Goal: Obtain resource: Download file/media

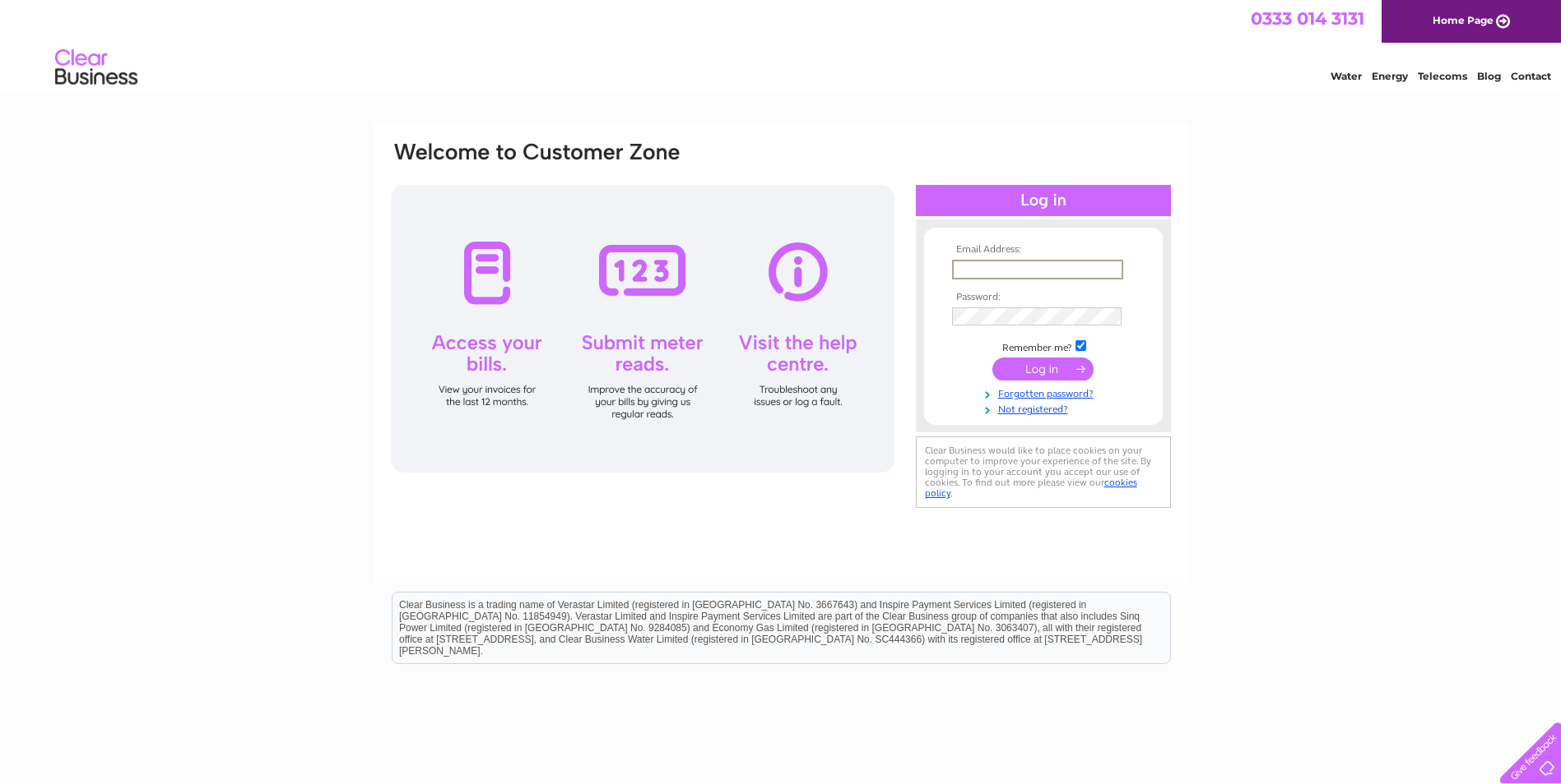
click at [995, 275] on input "text" at bounding box center [1038, 270] width 171 height 19
type input "piers.methuen@es-finewines.com"
click at [1032, 367] on input "submit" at bounding box center [1043, 368] width 101 height 23
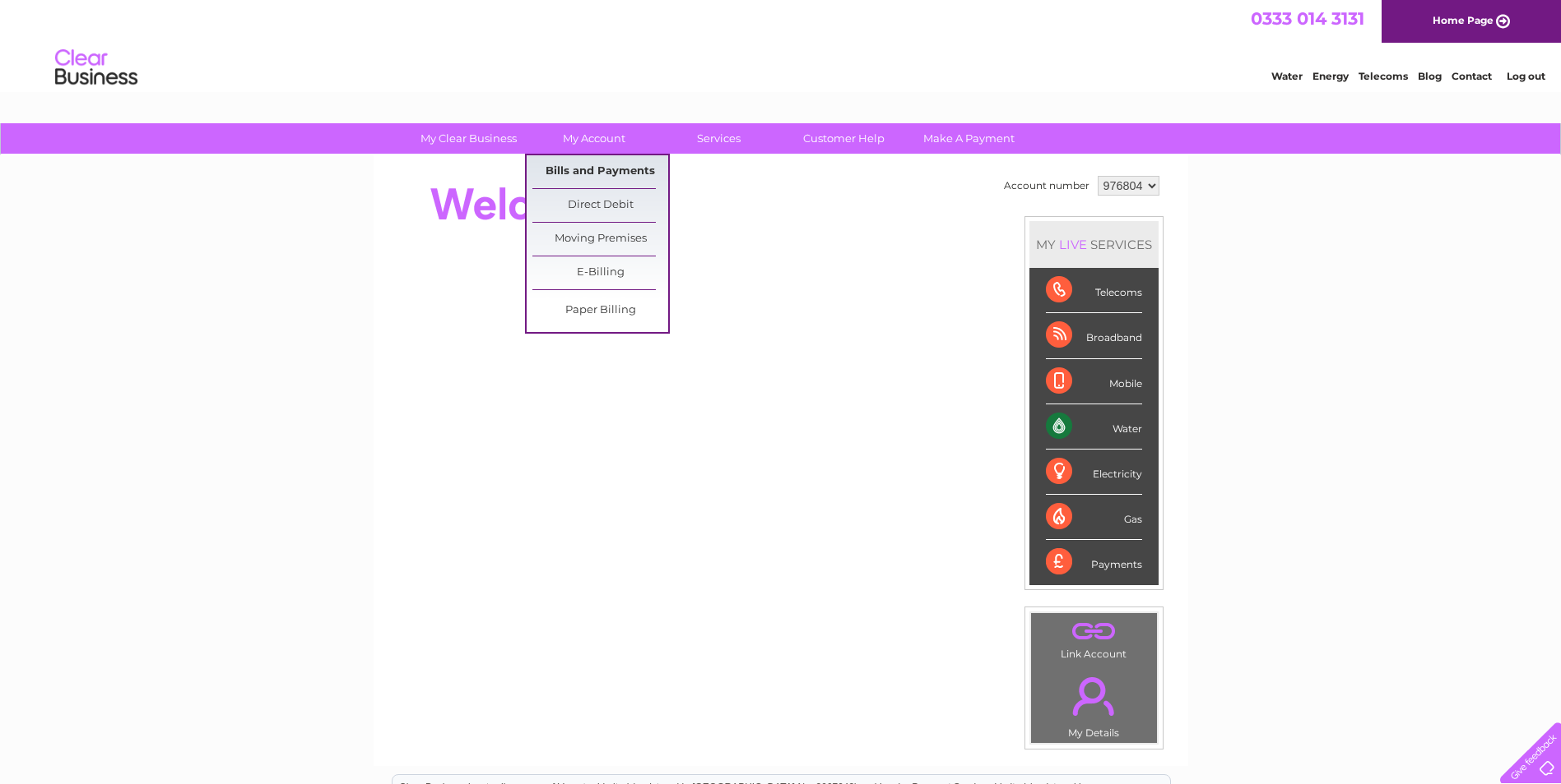
click at [585, 167] on link "Bills and Payments" at bounding box center [599, 172] width 135 height 33
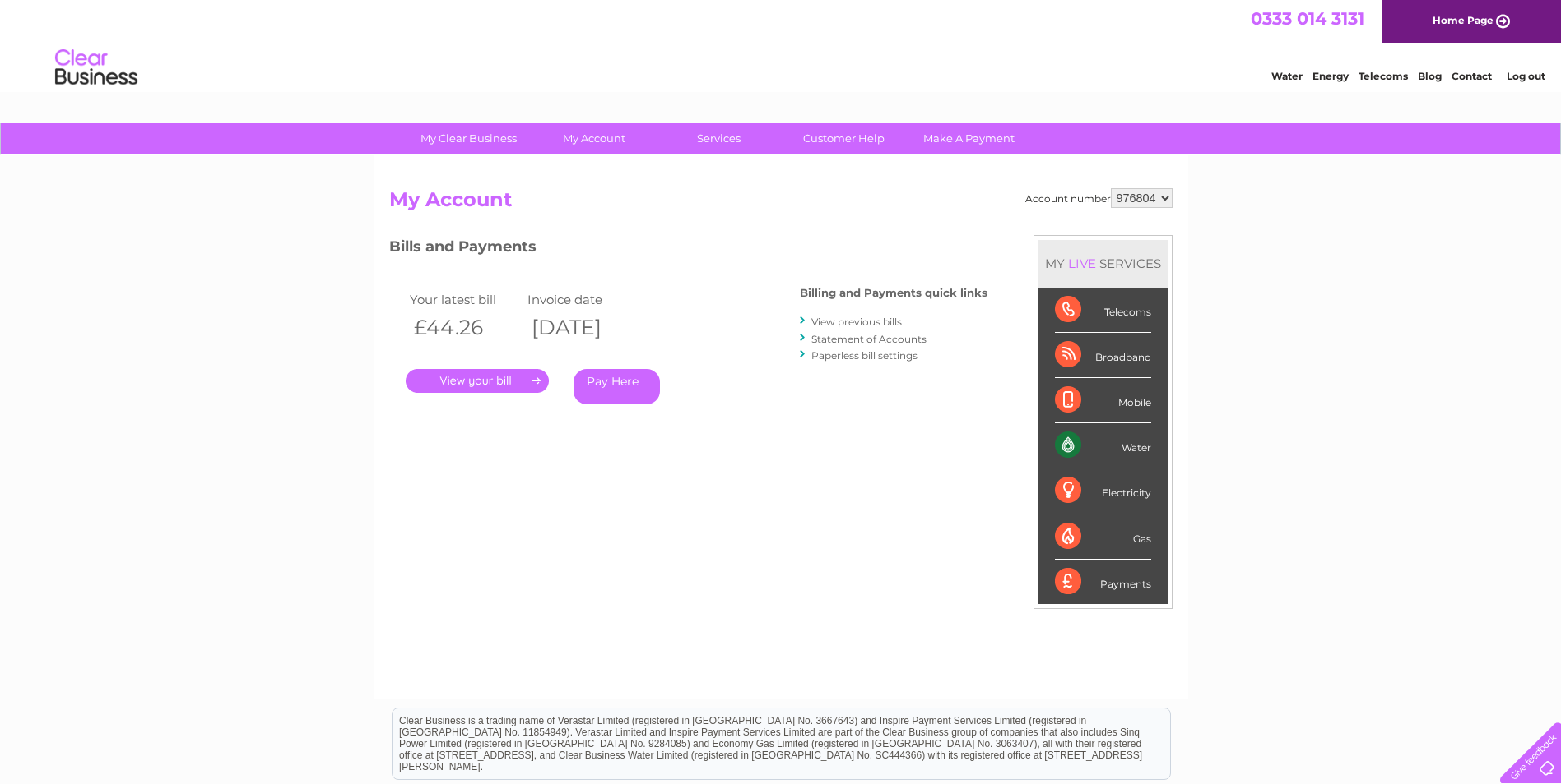
click at [451, 383] on link "." at bounding box center [476, 381] width 143 height 23
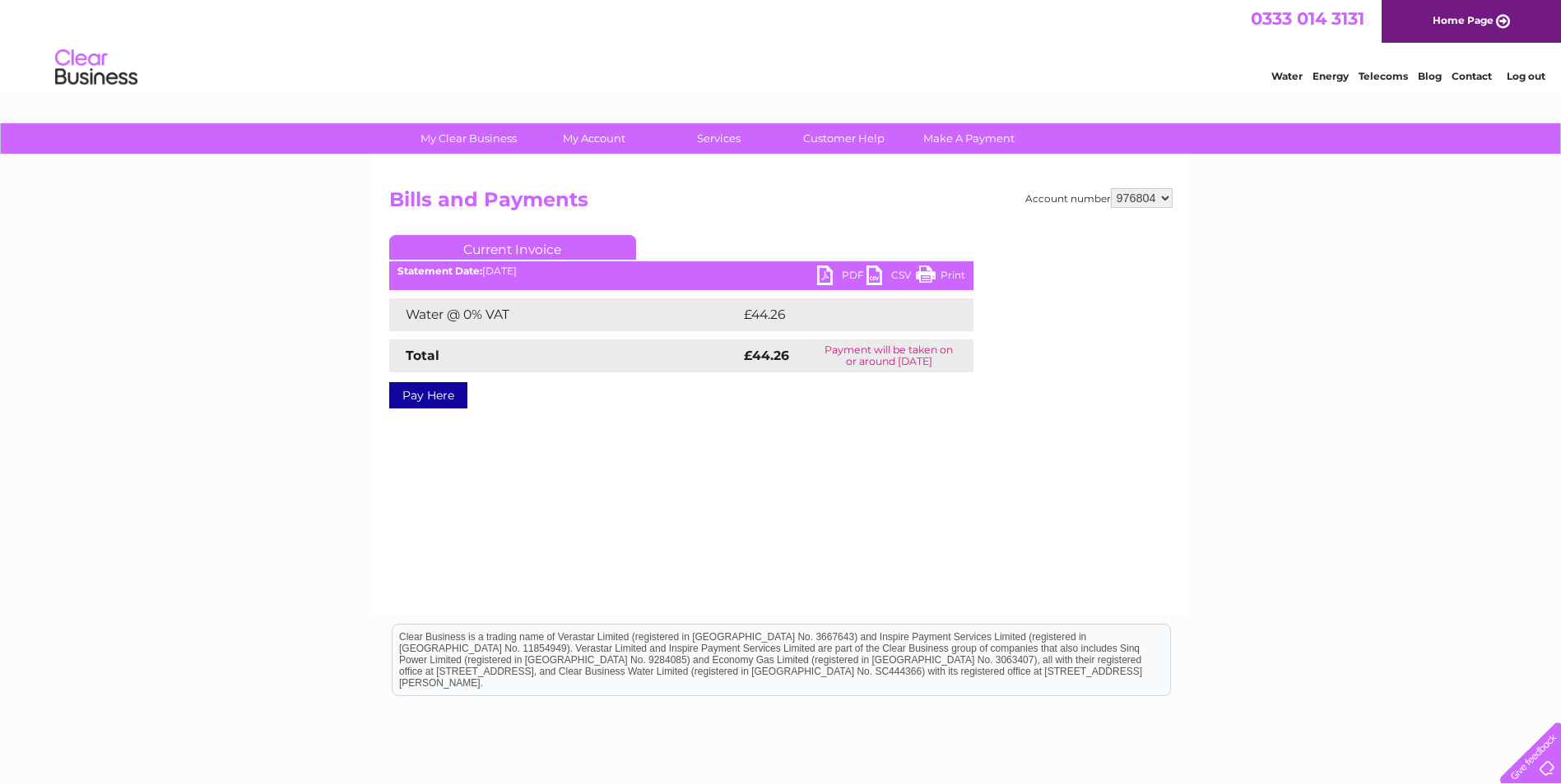
click at [831, 267] on link "PDF" at bounding box center [841, 278] width 50 height 23
click at [820, 273] on link "PDF" at bounding box center [841, 278] width 50 height 23
click at [876, 272] on link "CSV" at bounding box center [891, 278] width 50 height 23
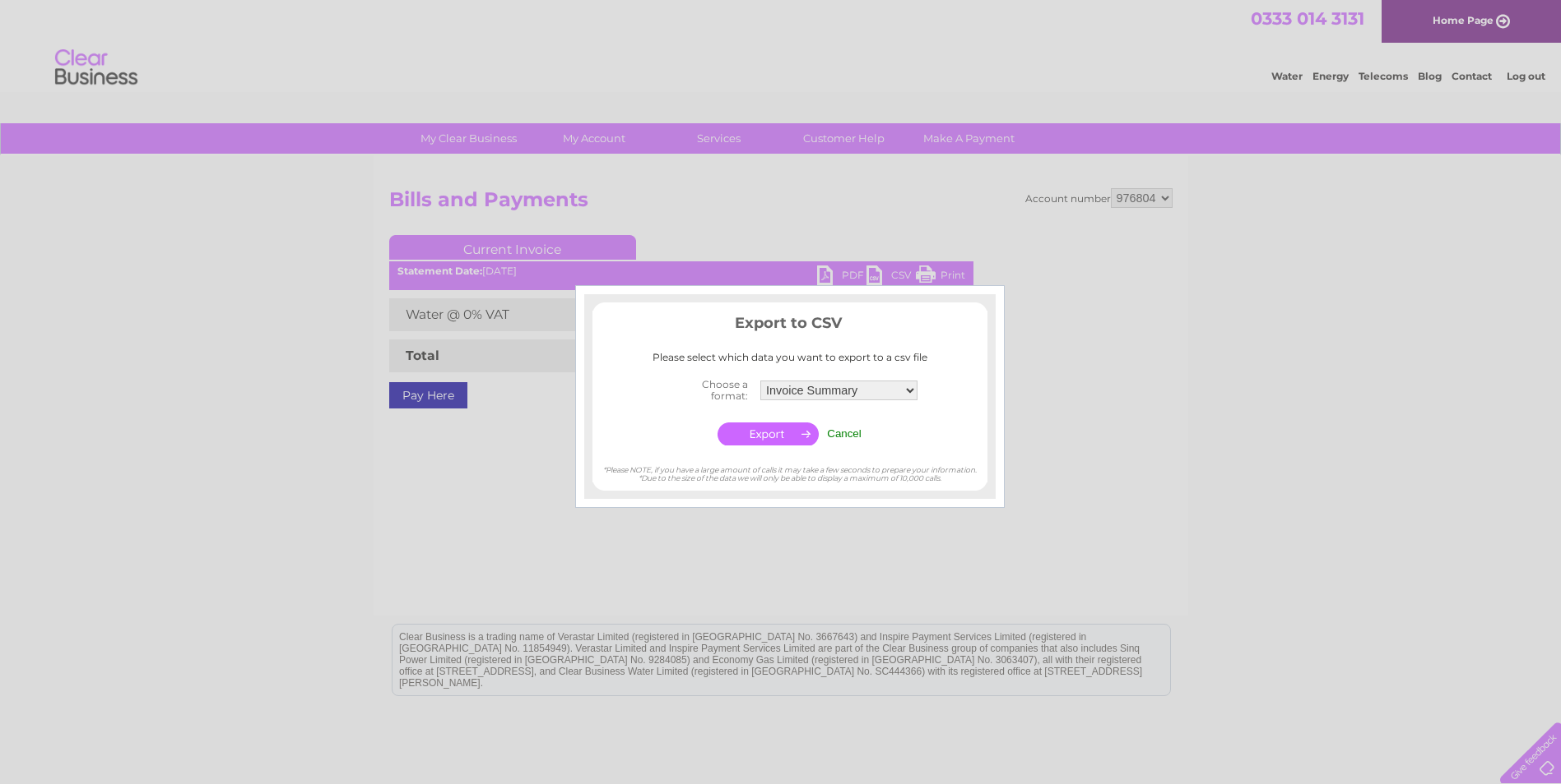
click at [847, 437] on input "Cancel" at bounding box center [843, 433] width 34 height 13
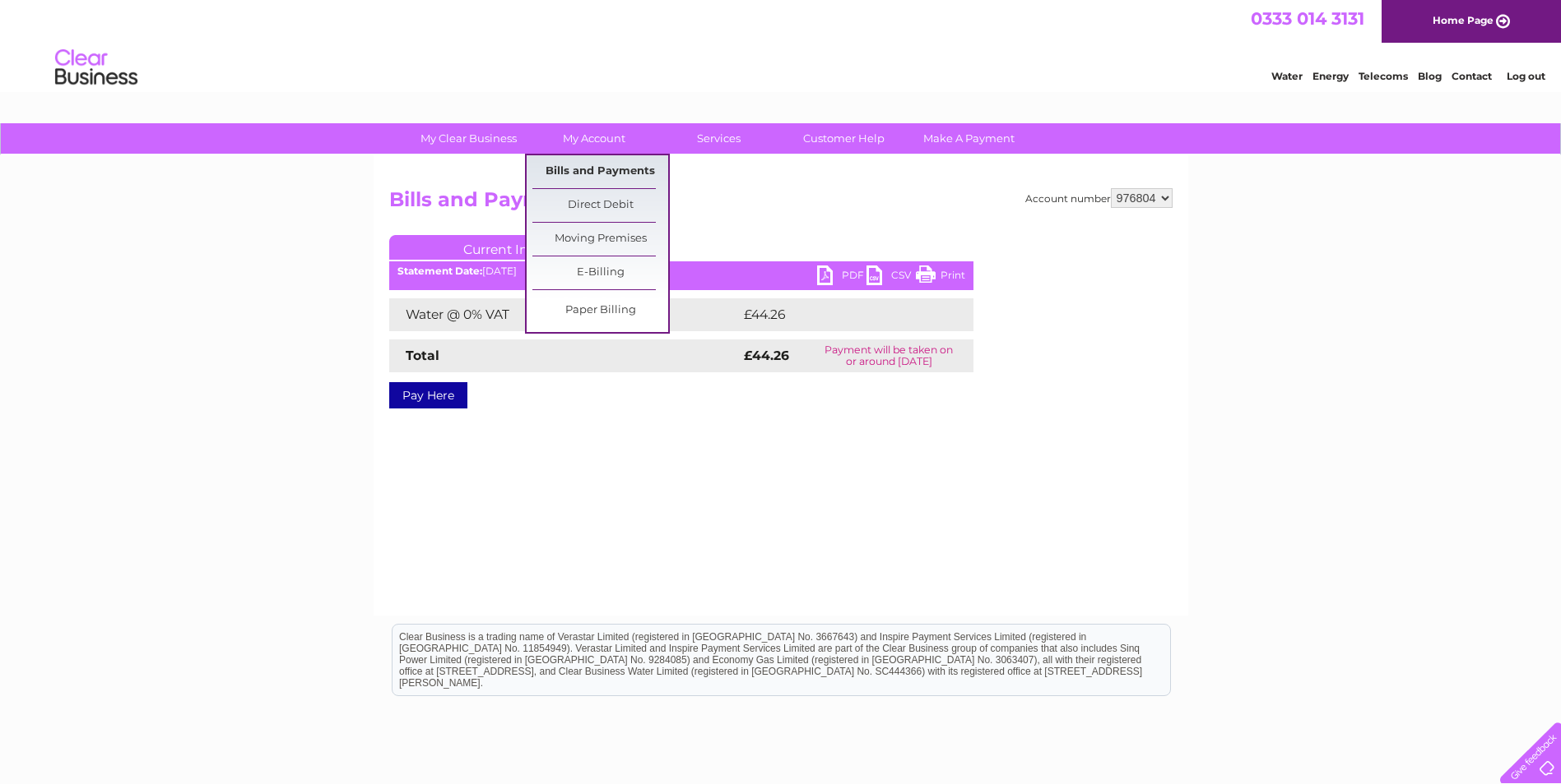
click at [576, 167] on link "Bills and Payments" at bounding box center [599, 172] width 135 height 33
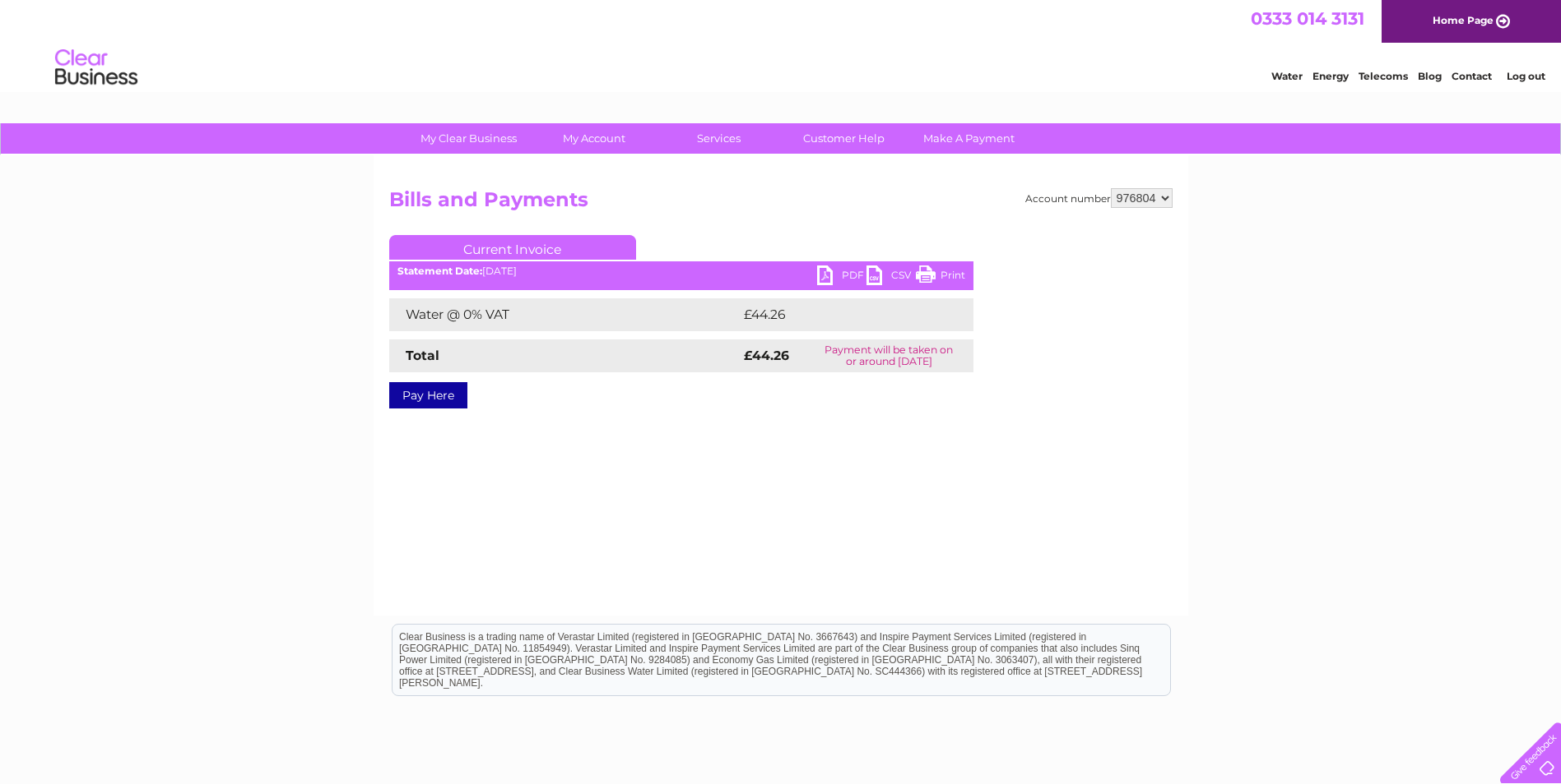
click at [874, 278] on link "CSV" at bounding box center [891, 278] width 50 height 23
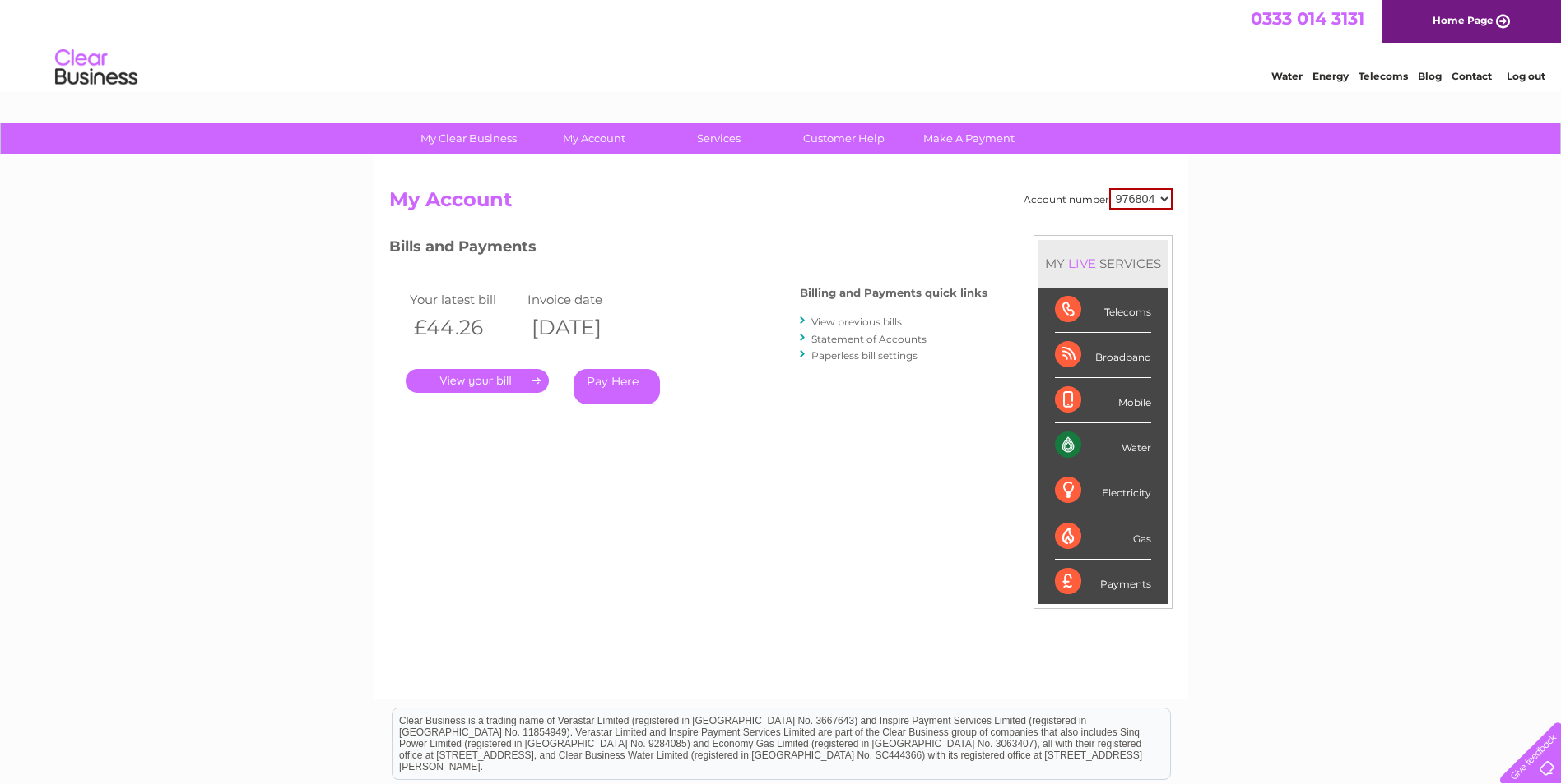
click at [483, 377] on link "." at bounding box center [476, 381] width 143 height 23
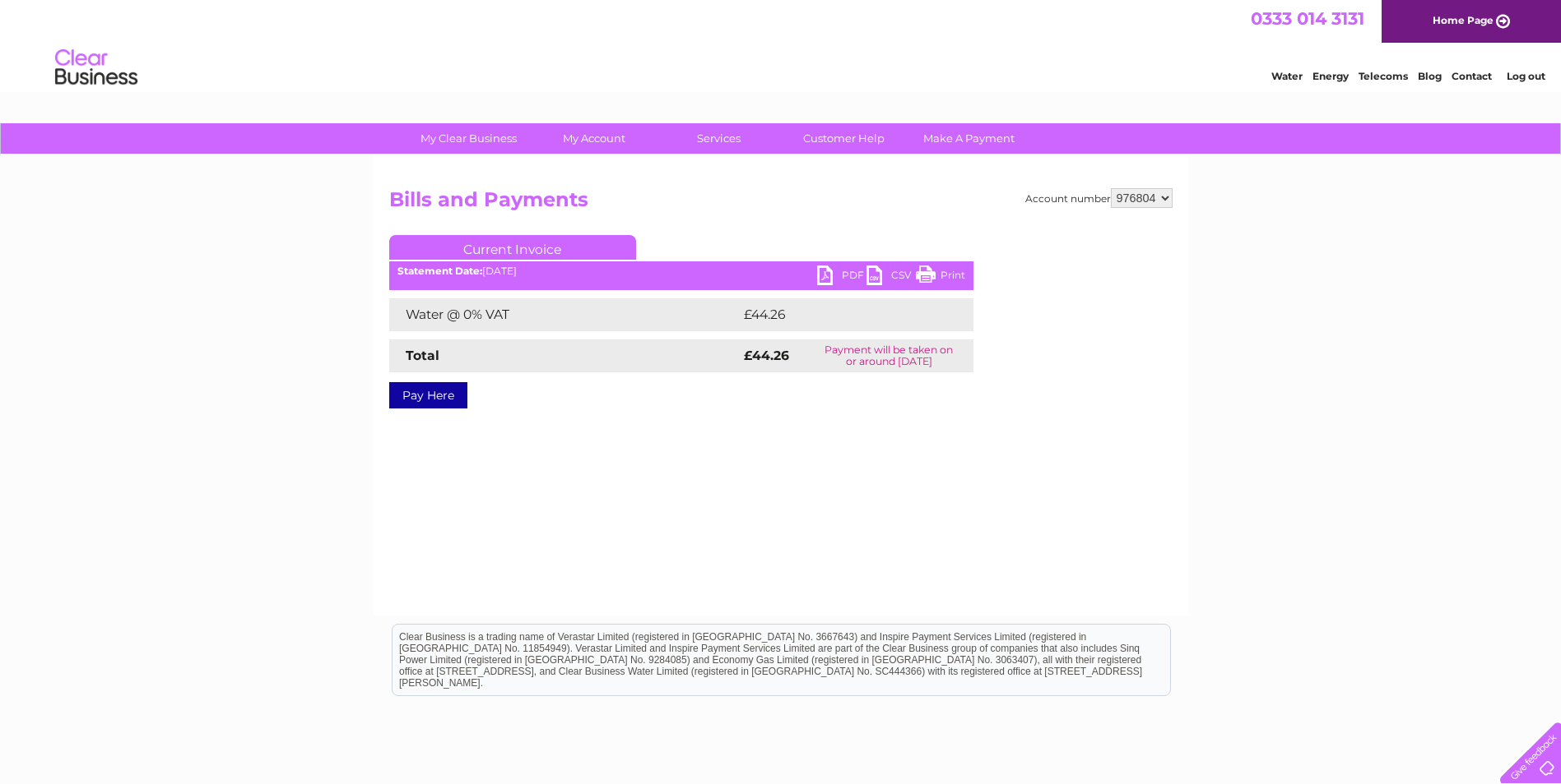
click at [873, 275] on link "CSV" at bounding box center [891, 278] width 50 height 23
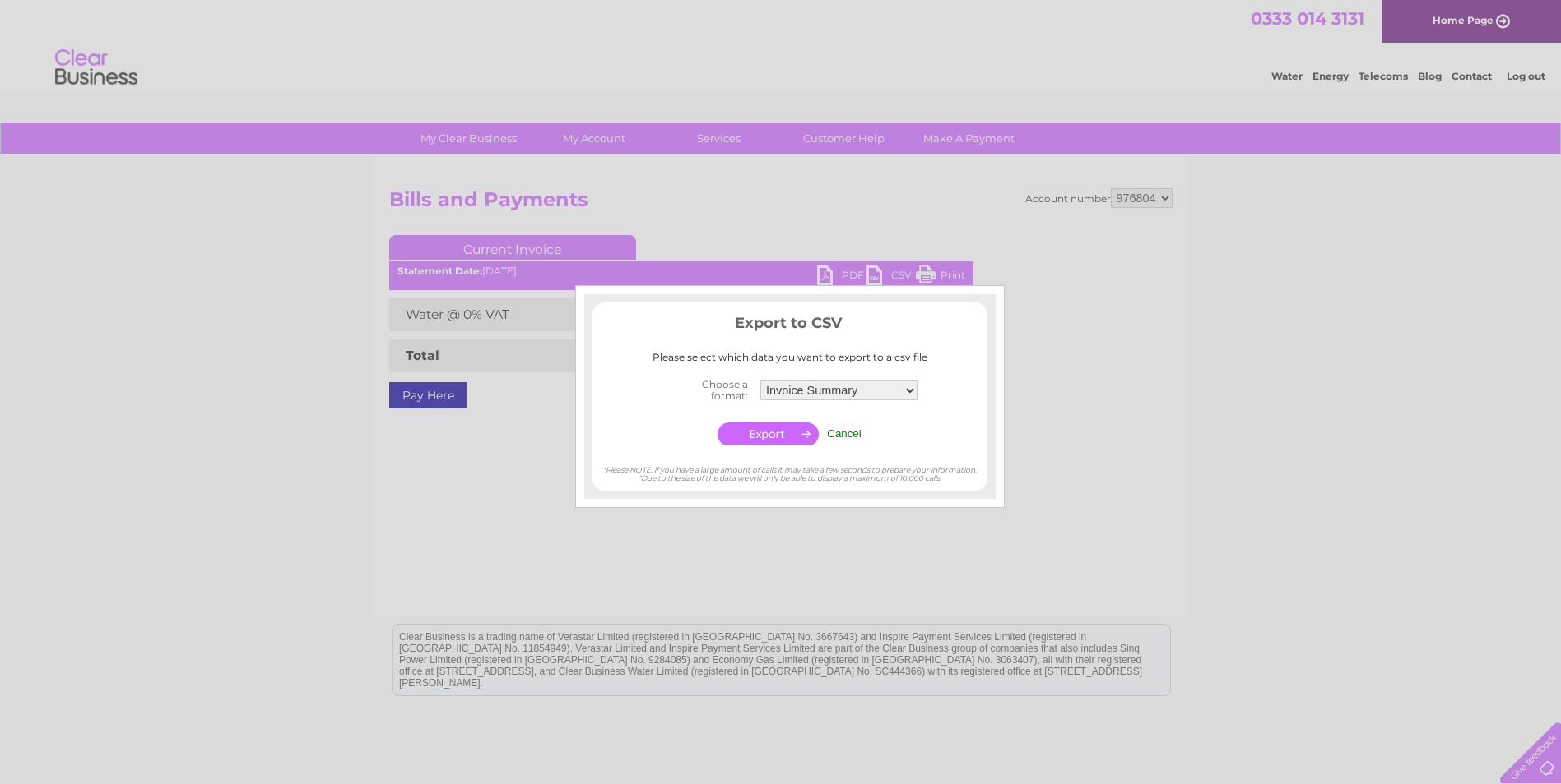
click at [1039, 457] on div at bounding box center [780, 392] width 1561 height 784
click at [838, 435] on input "Cancel" at bounding box center [843, 433] width 34 height 13
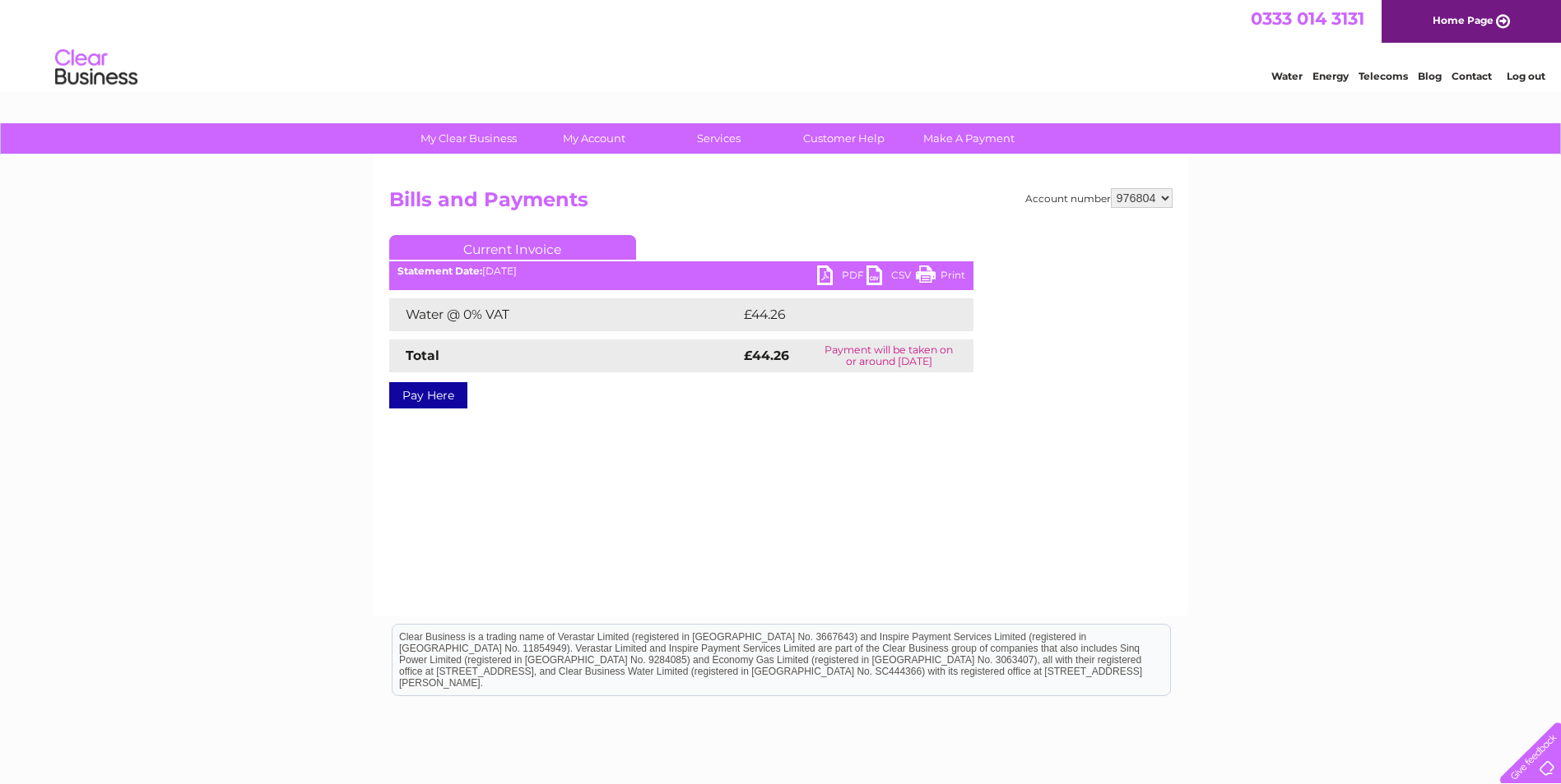
click at [820, 278] on link "PDF" at bounding box center [841, 278] width 50 height 23
